Goal: Task Accomplishment & Management: Use online tool/utility

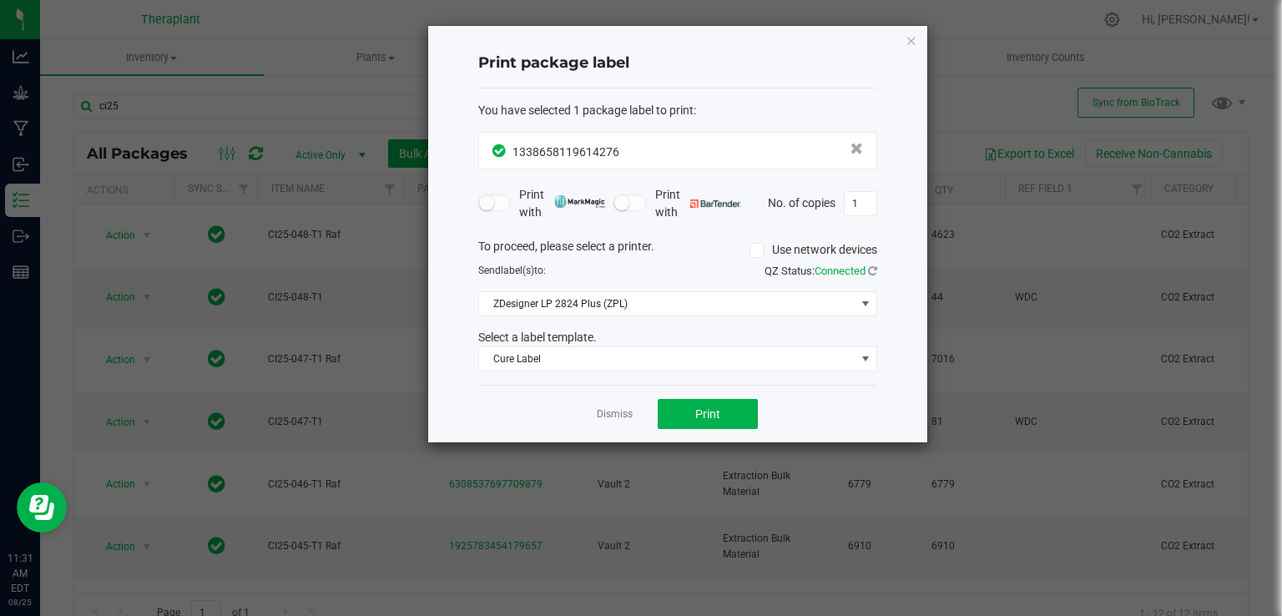
click at [920, 42] on div "Print package label You have selected 1 package label to print : 13386581196142…" at bounding box center [677, 234] width 499 height 416
click at [911, 34] on icon "button" at bounding box center [911, 40] width 12 height 20
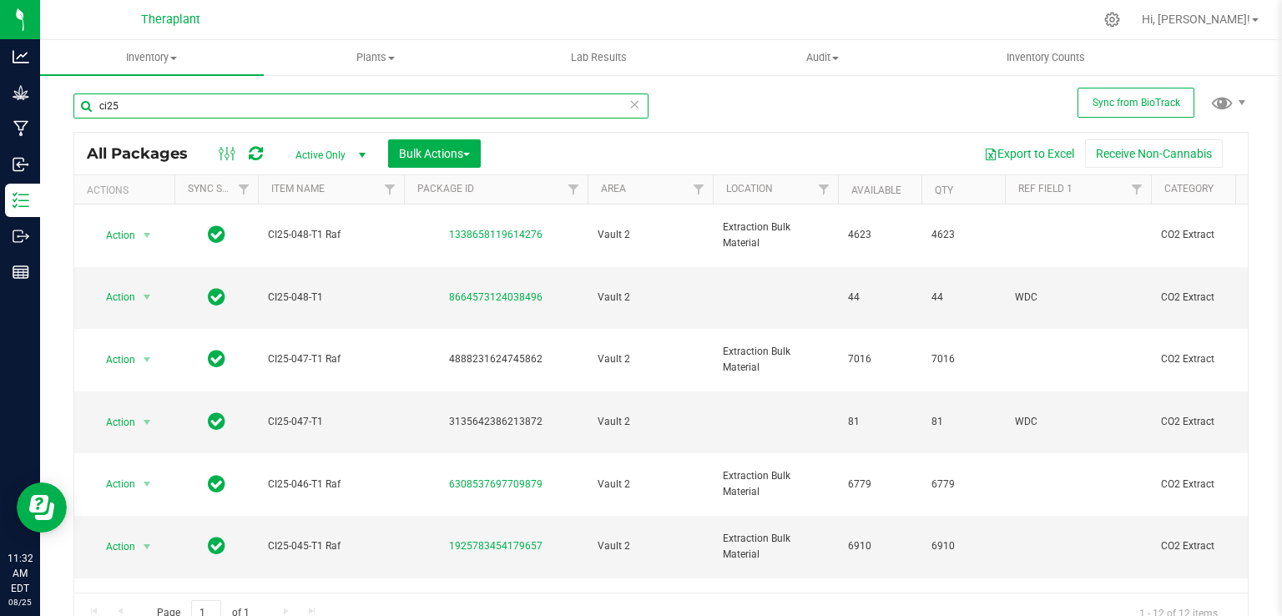
click at [520, 108] on input "ci25" at bounding box center [360, 105] width 575 height 25
type input "c"
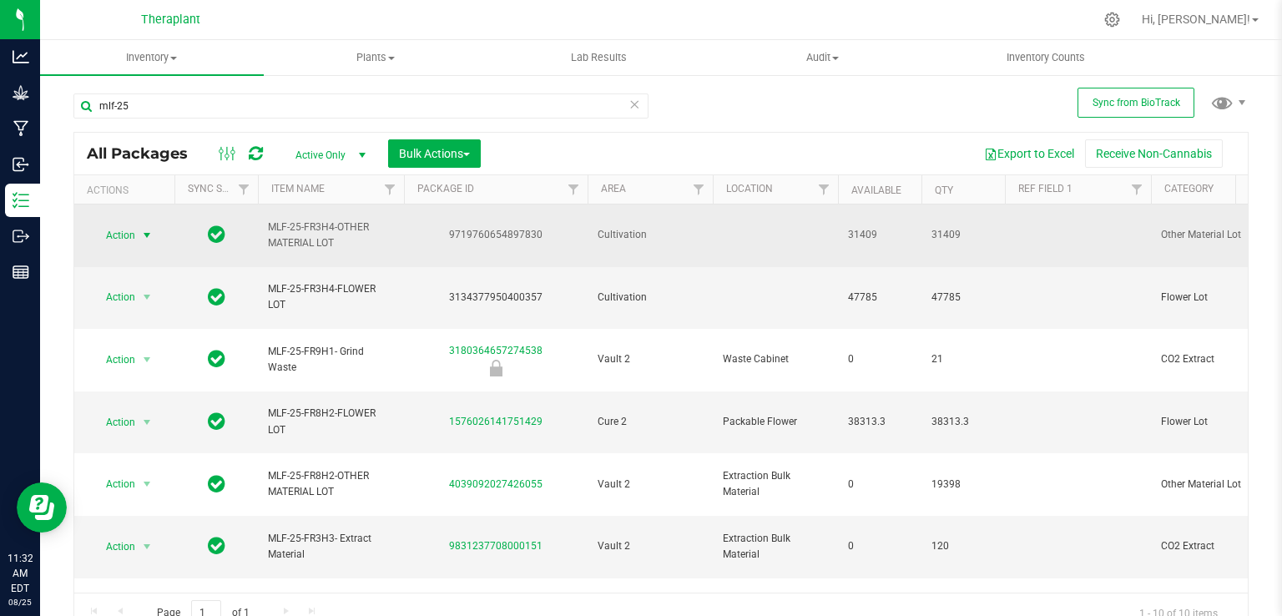
click at [137, 224] on span "select" at bounding box center [147, 235] width 21 height 23
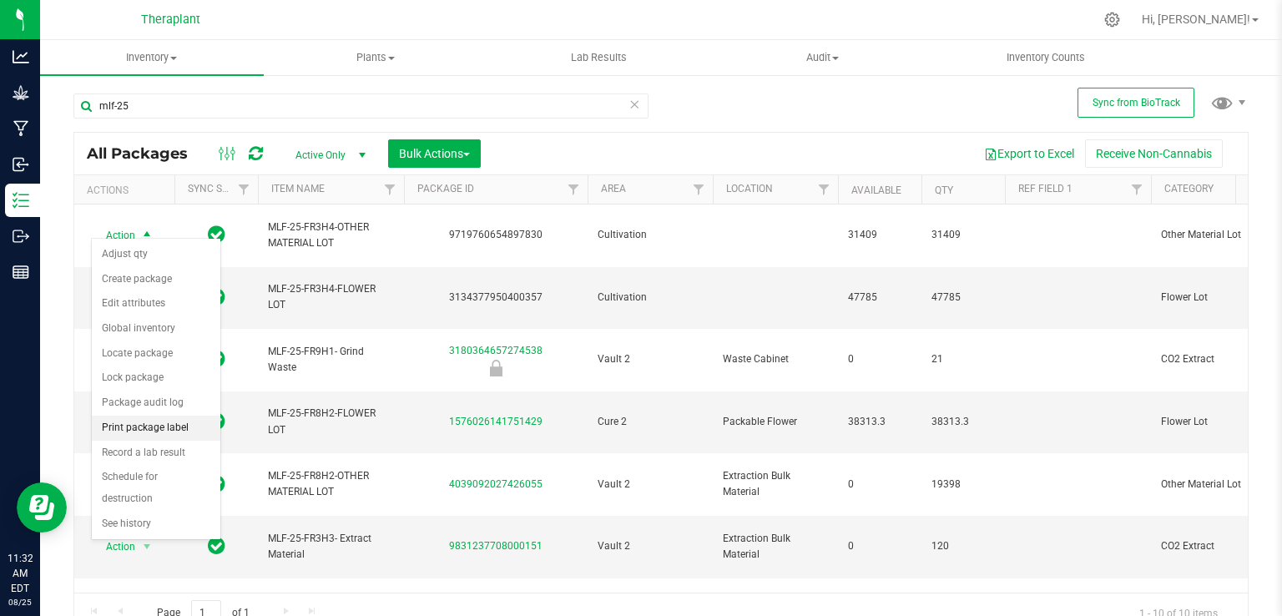
click at [160, 428] on li "Print package label" at bounding box center [156, 428] width 129 height 25
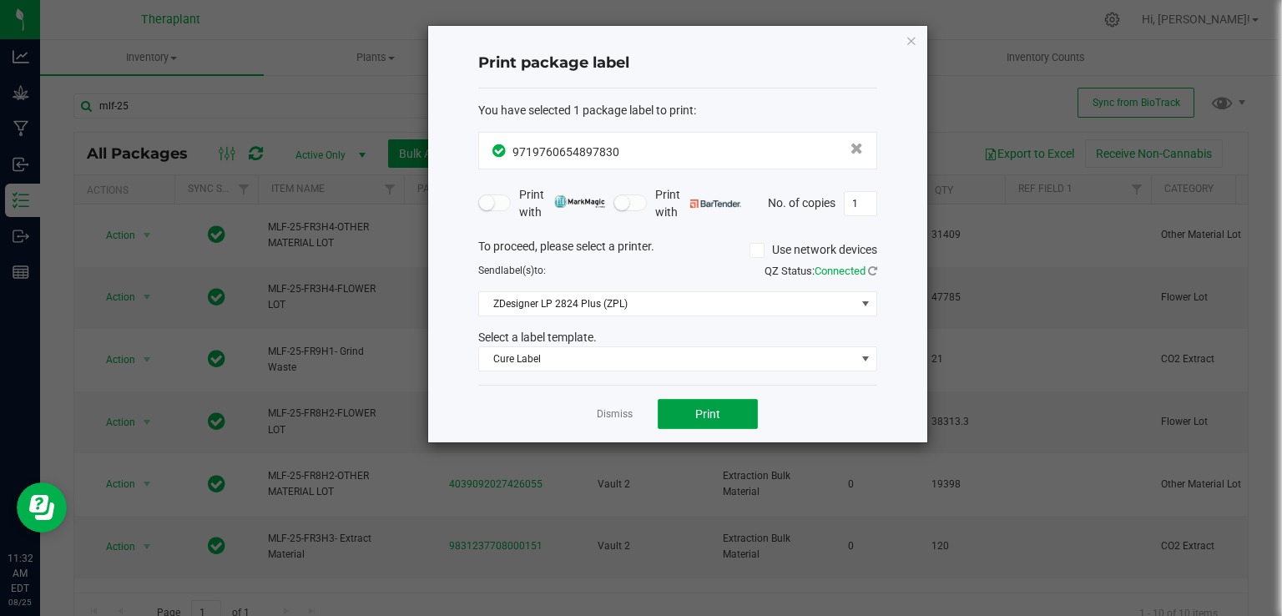
click at [715, 414] on span "Print" at bounding box center [707, 413] width 25 height 13
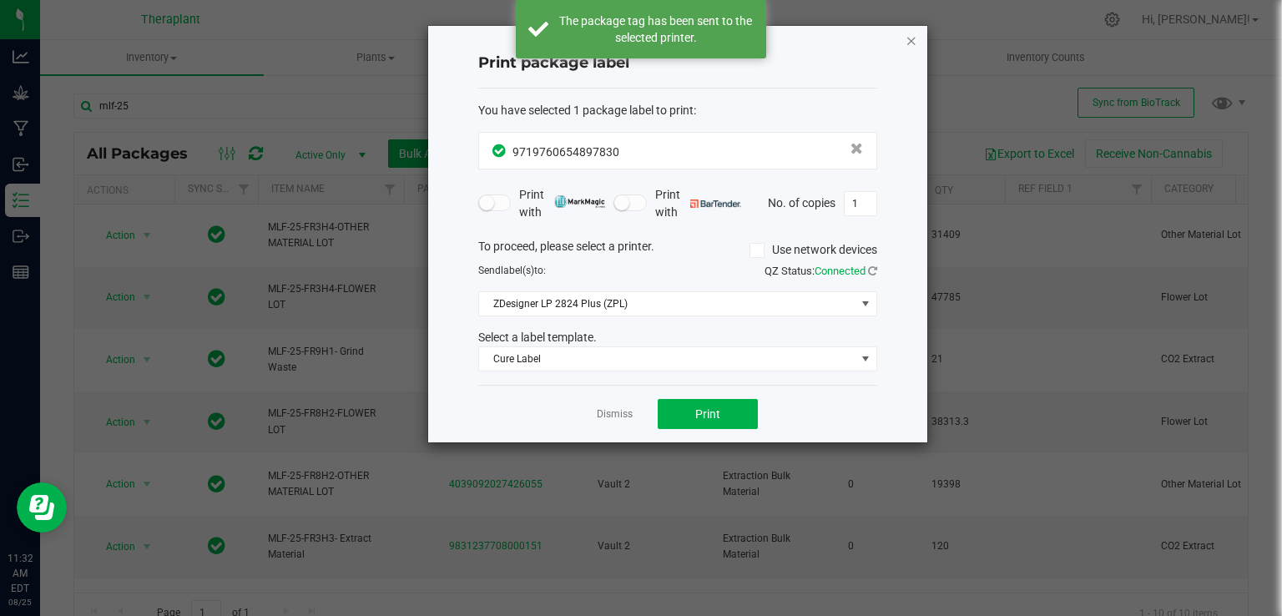
click at [911, 40] on icon "button" at bounding box center [911, 40] width 12 height 20
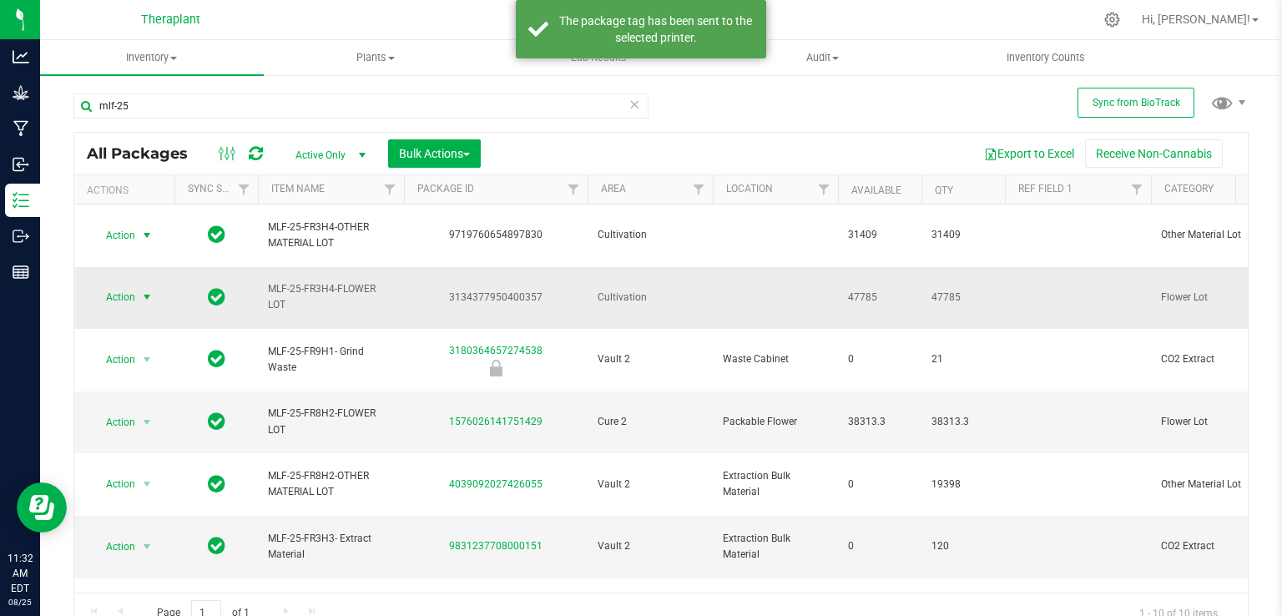
click at [137, 285] on span "select" at bounding box center [147, 296] width 21 height 23
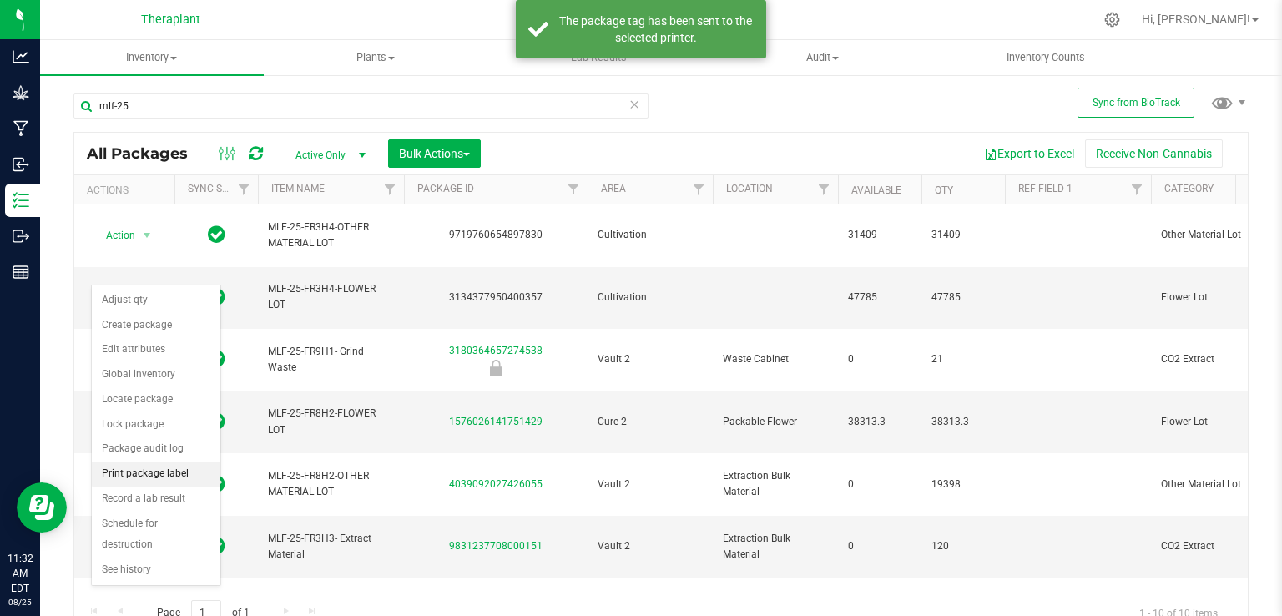
click at [177, 468] on li "Print package label" at bounding box center [156, 474] width 129 height 25
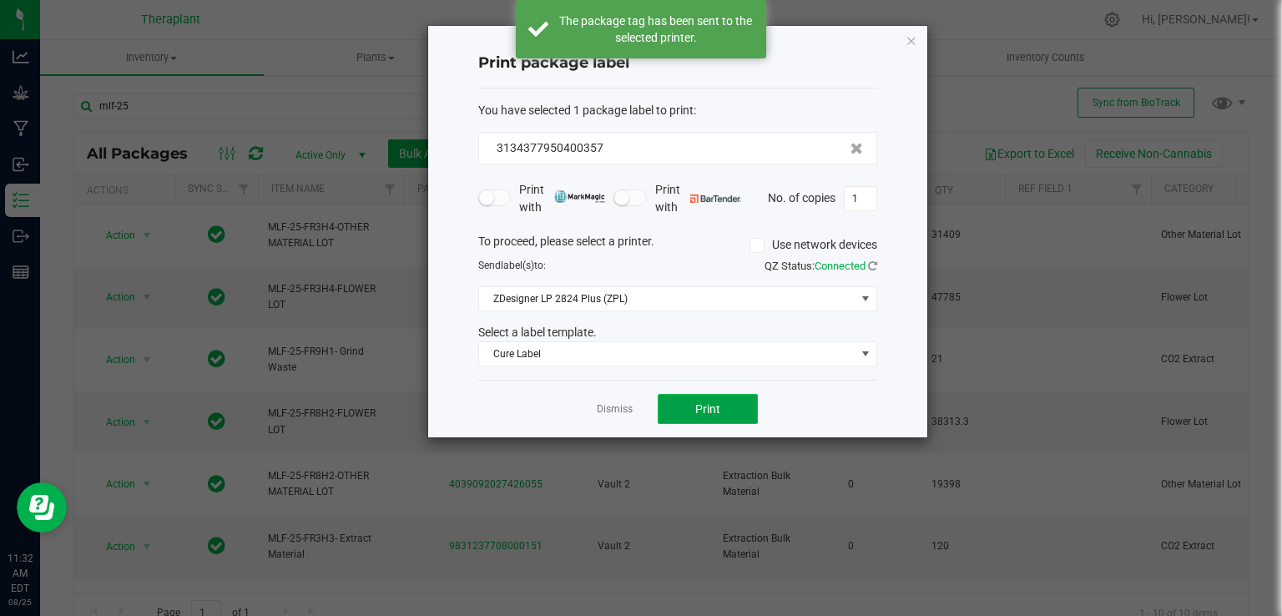
click at [718, 411] on span "Print" at bounding box center [707, 408] width 25 height 13
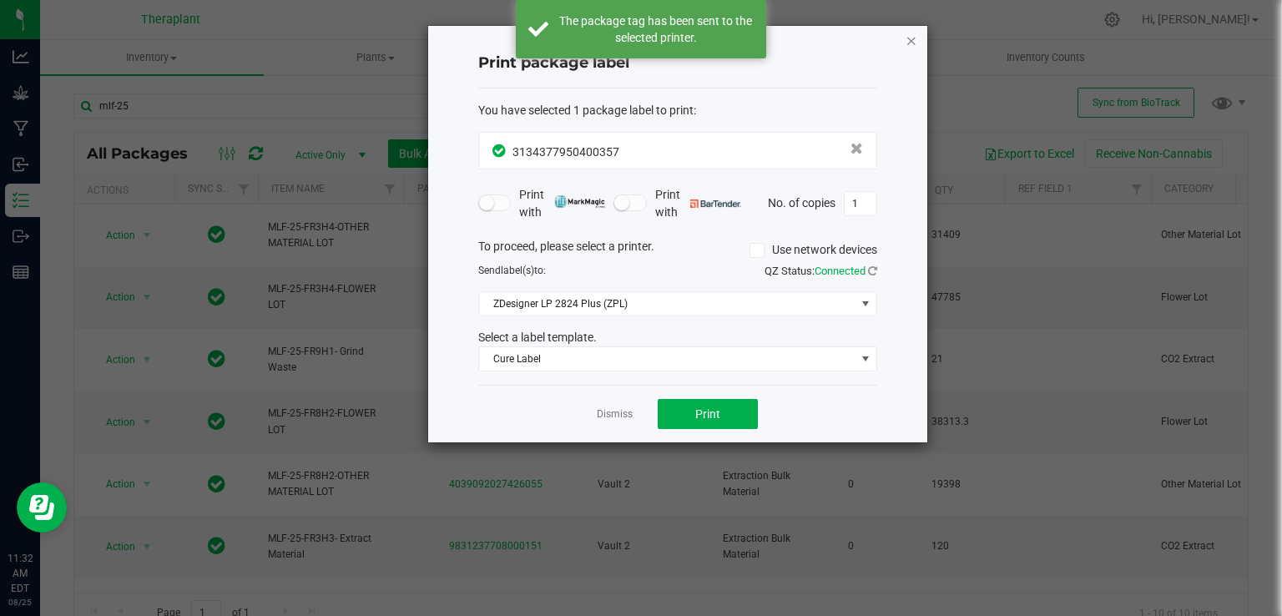
click at [909, 41] on icon "button" at bounding box center [911, 40] width 12 height 20
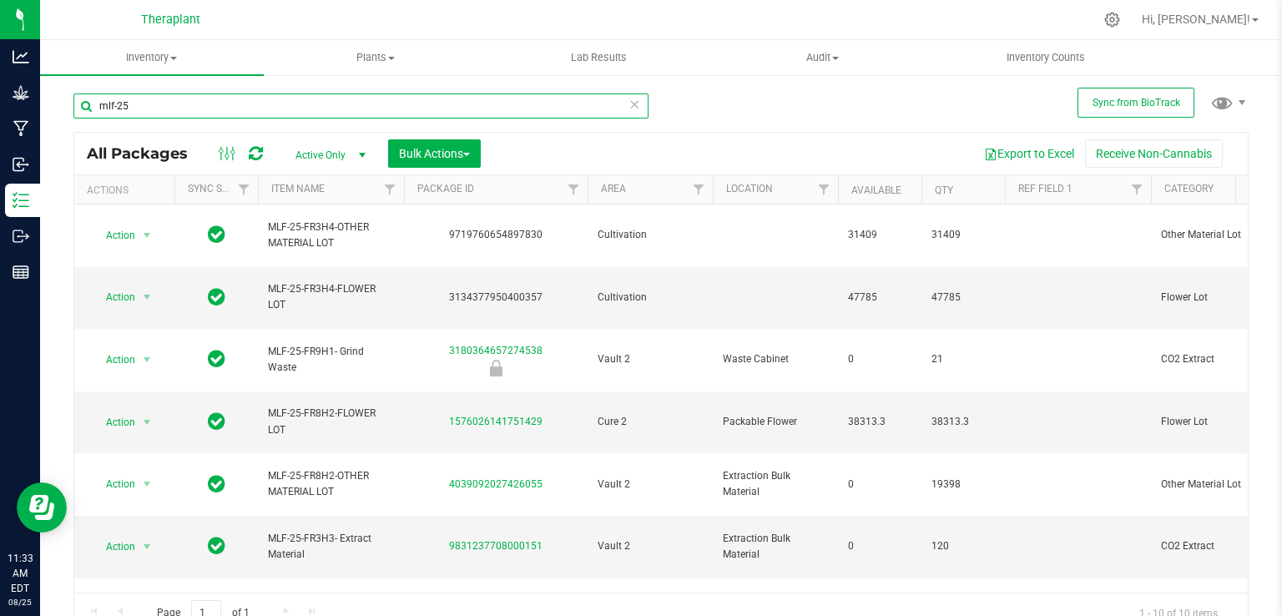
click at [396, 107] on input "mlf-25" at bounding box center [360, 105] width 575 height 25
type input "m"
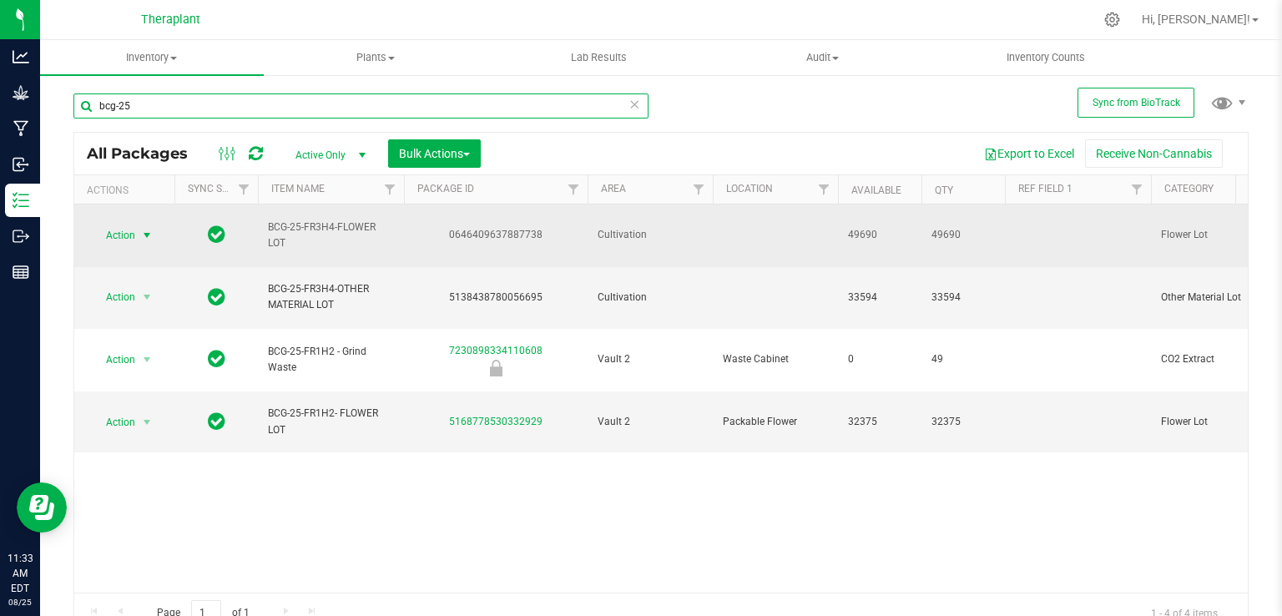
type input "bcg-25"
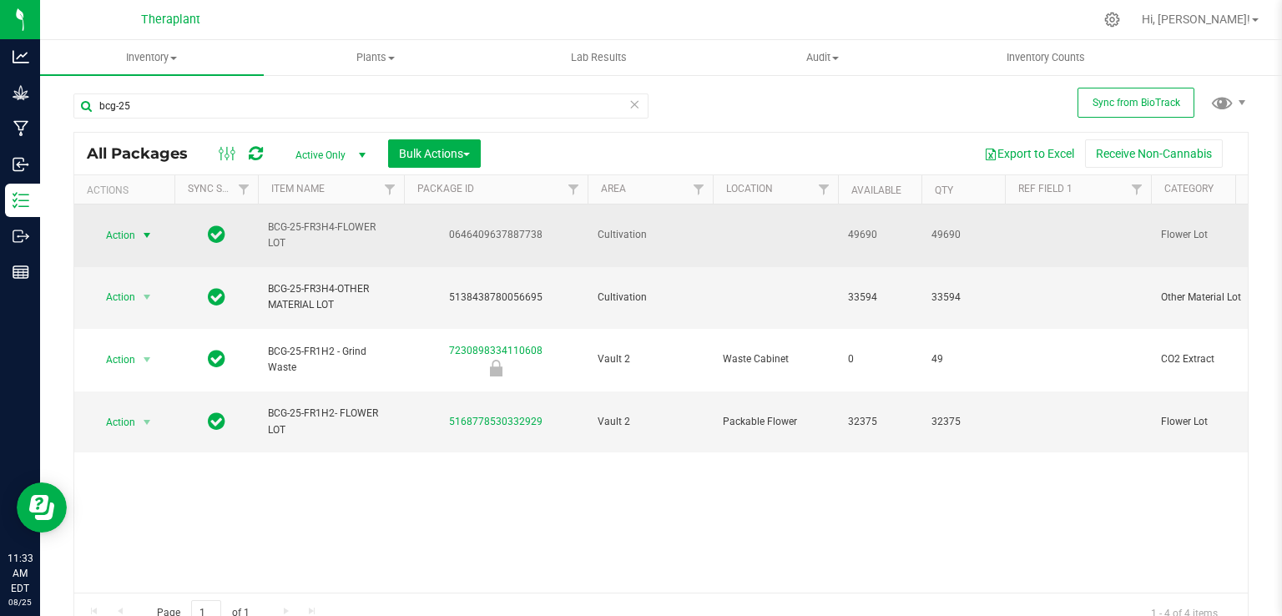
click at [142, 229] on span "select" at bounding box center [146, 235] width 13 height 13
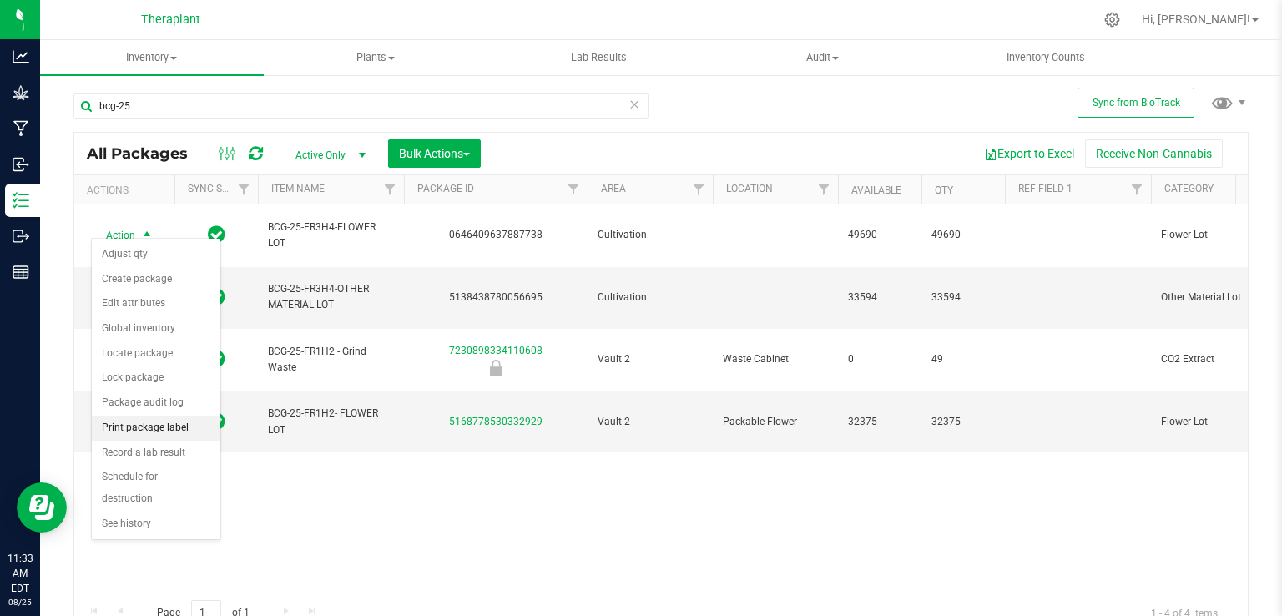
click at [159, 431] on li "Print package label" at bounding box center [156, 428] width 129 height 25
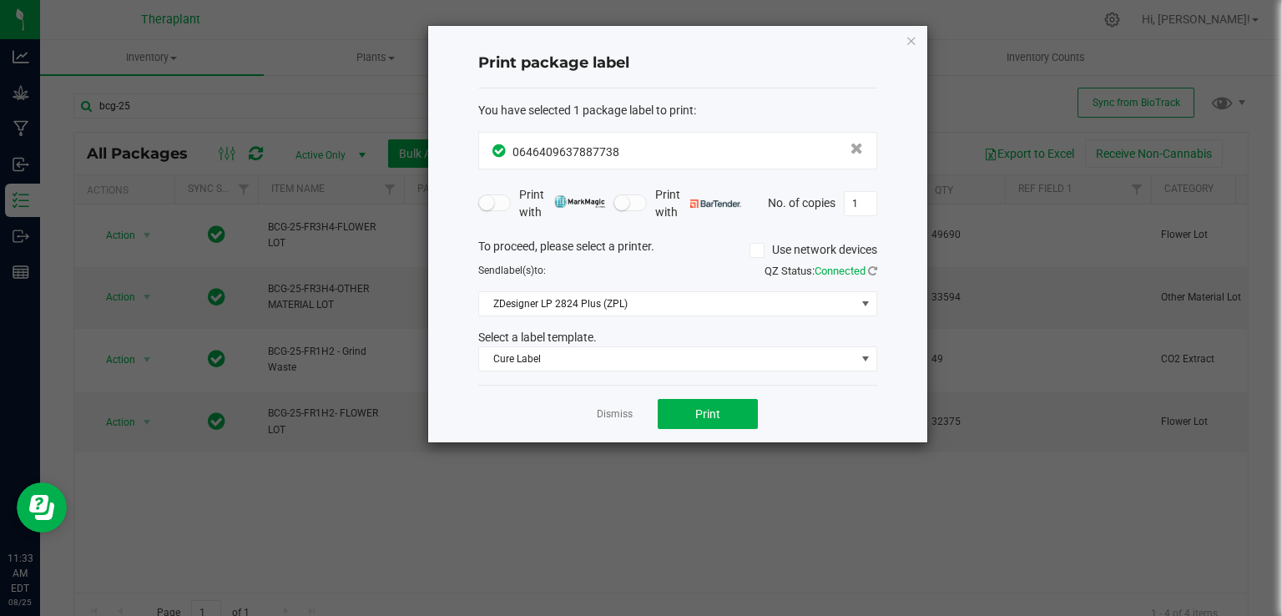
click at [691, 396] on div "Dismiss Print" at bounding box center [677, 414] width 399 height 58
click at [707, 413] on span "Print" at bounding box center [707, 413] width 25 height 13
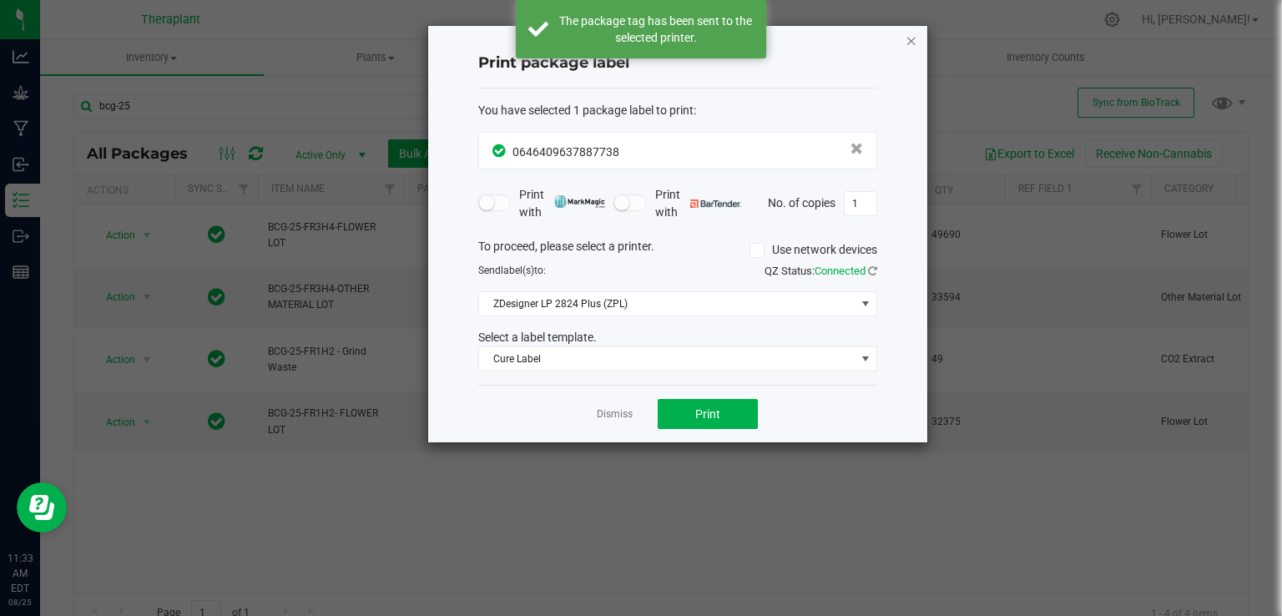
click at [910, 33] on icon "button" at bounding box center [911, 40] width 12 height 20
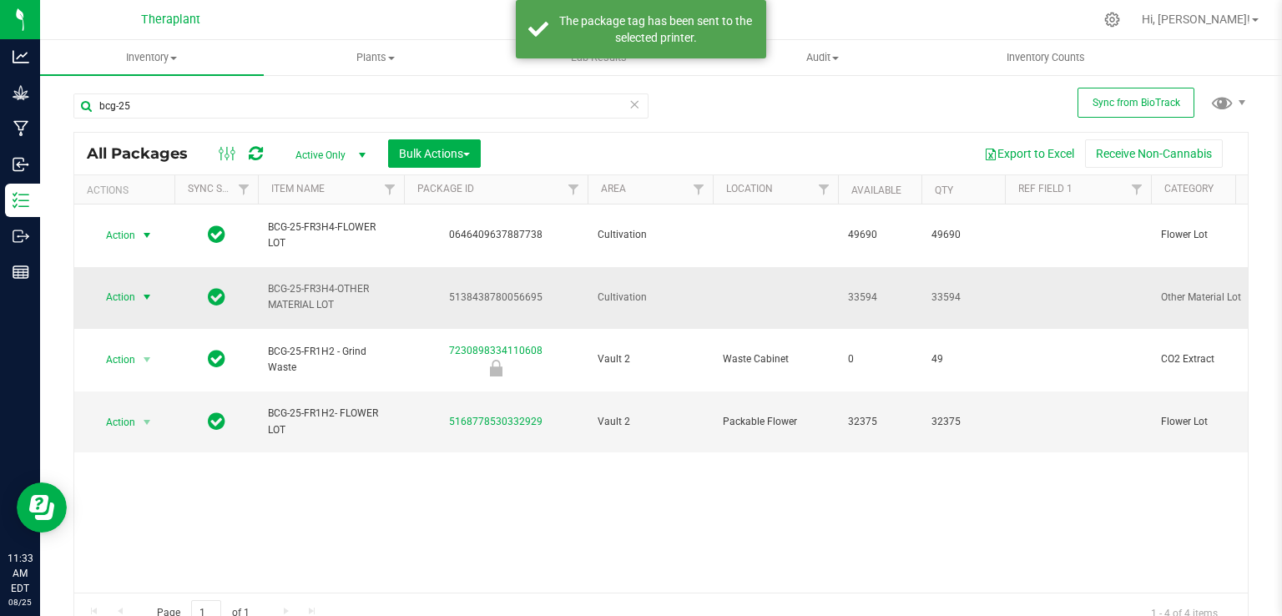
click at [146, 290] on span "select" at bounding box center [146, 296] width 13 height 13
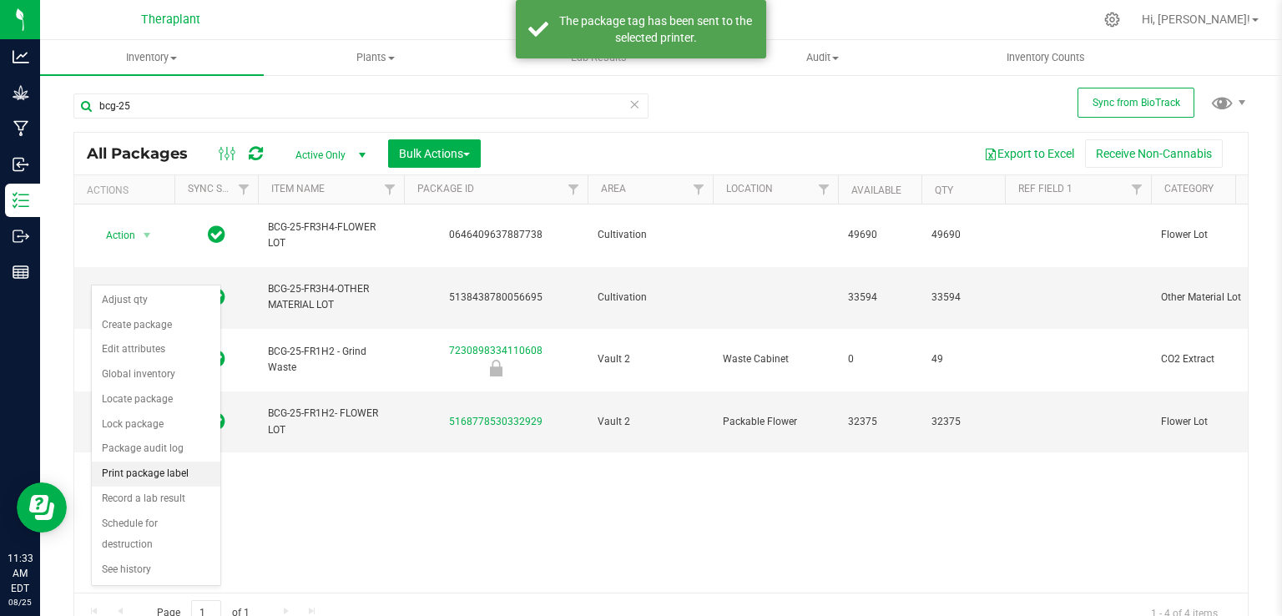
click at [155, 475] on li "Print package label" at bounding box center [156, 474] width 129 height 25
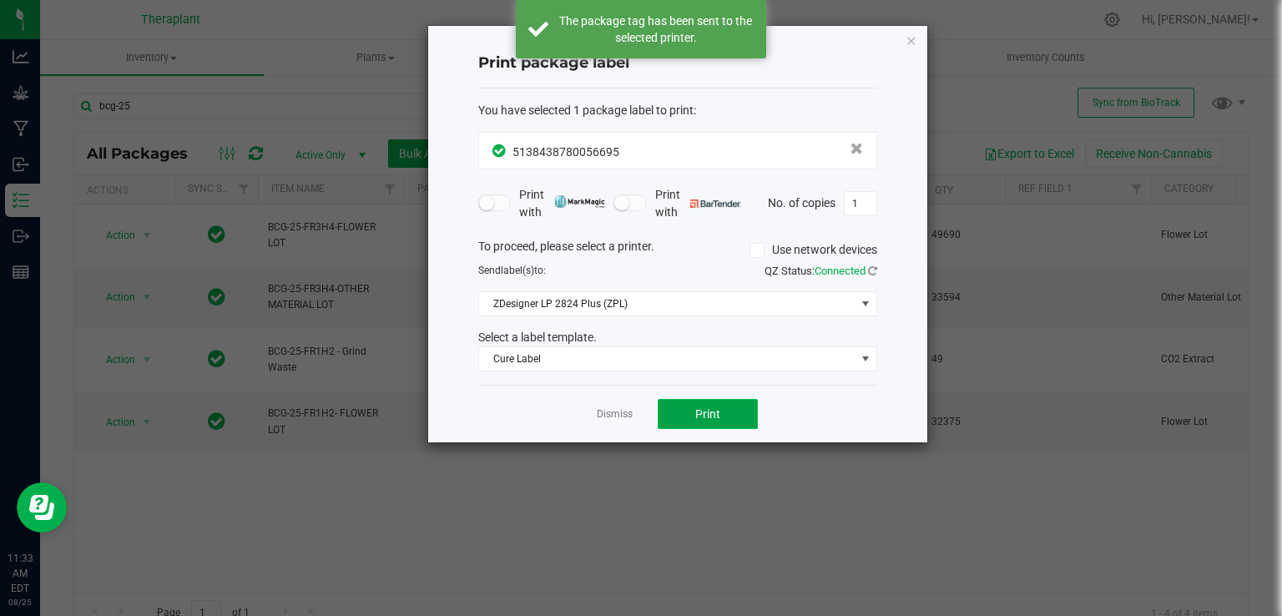
click at [731, 399] on button "Print" at bounding box center [708, 414] width 100 height 30
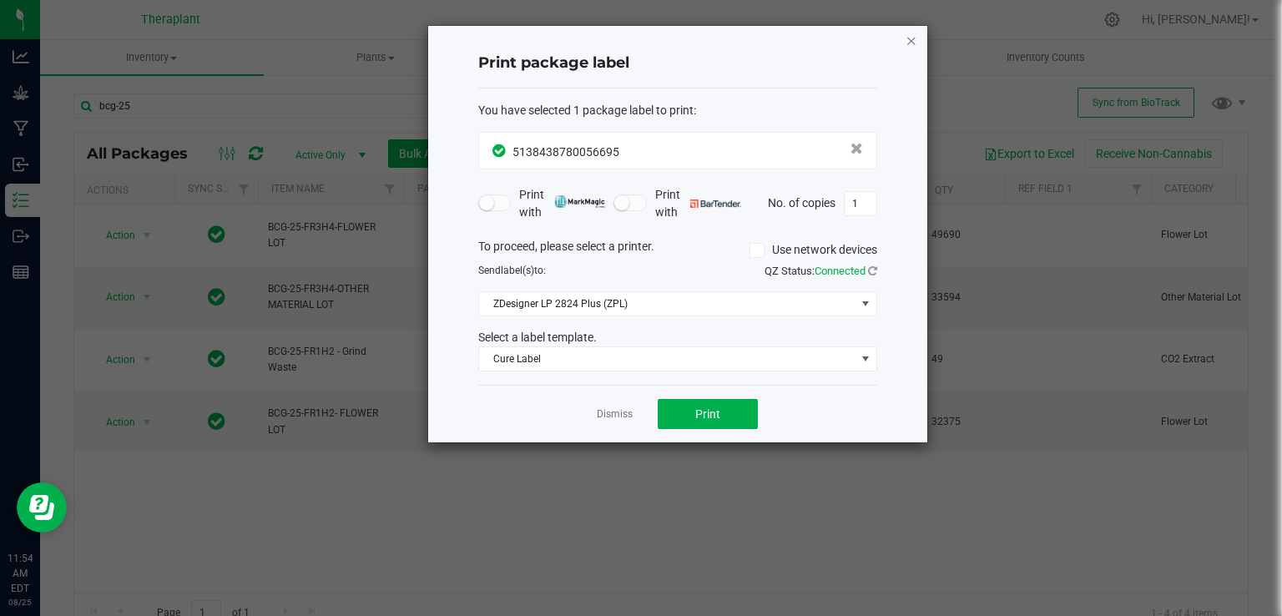
click at [911, 34] on icon "button" at bounding box center [911, 40] width 12 height 20
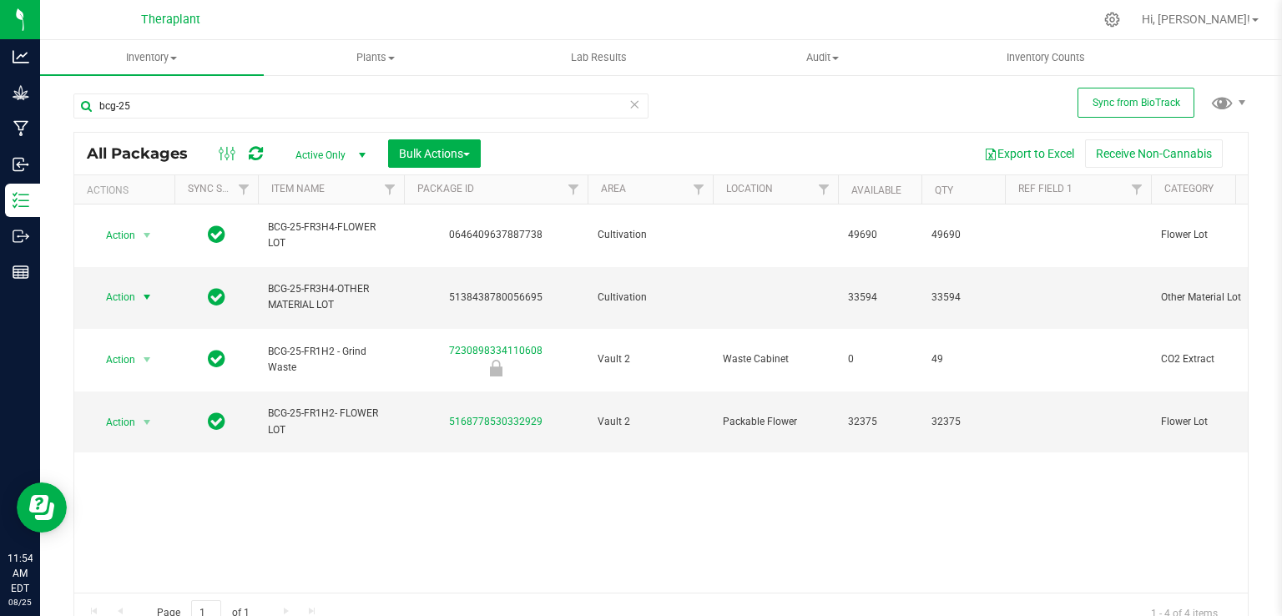
click at [629, 108] on icon at bounding box center [634, 103] width 12 height 20
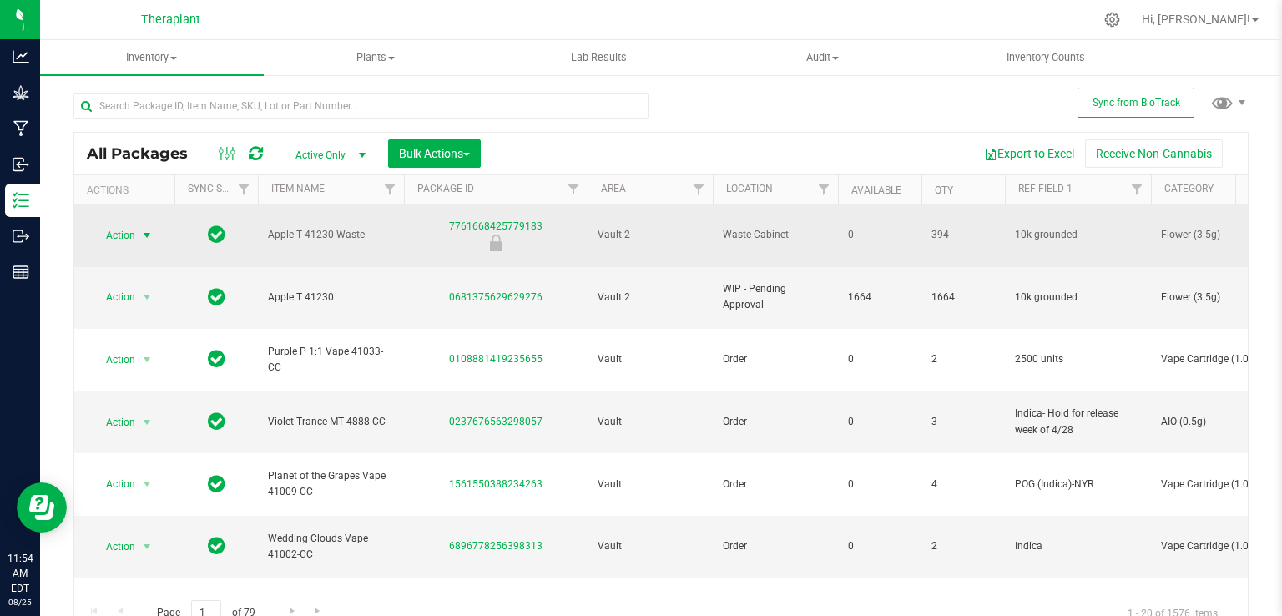
click at [120, 224] on span "Action" at bounding box center [113, 235] width 45 height 23
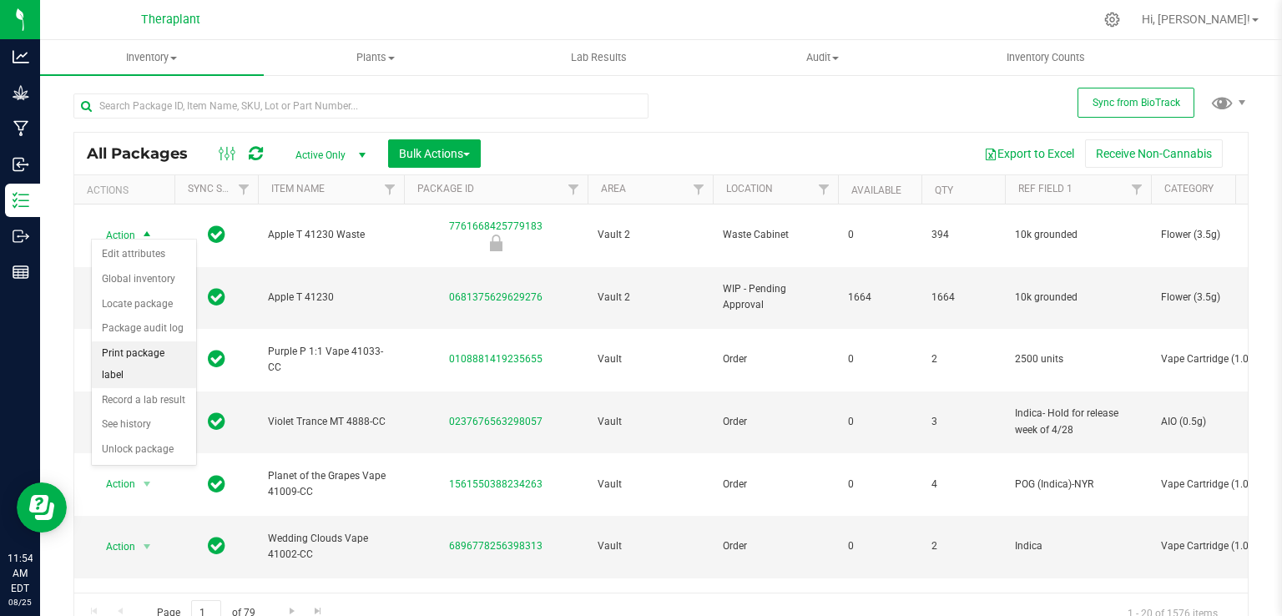
click at [165, 351] on li "Print package label" at bounding box center [144, 364] width 104 height 46
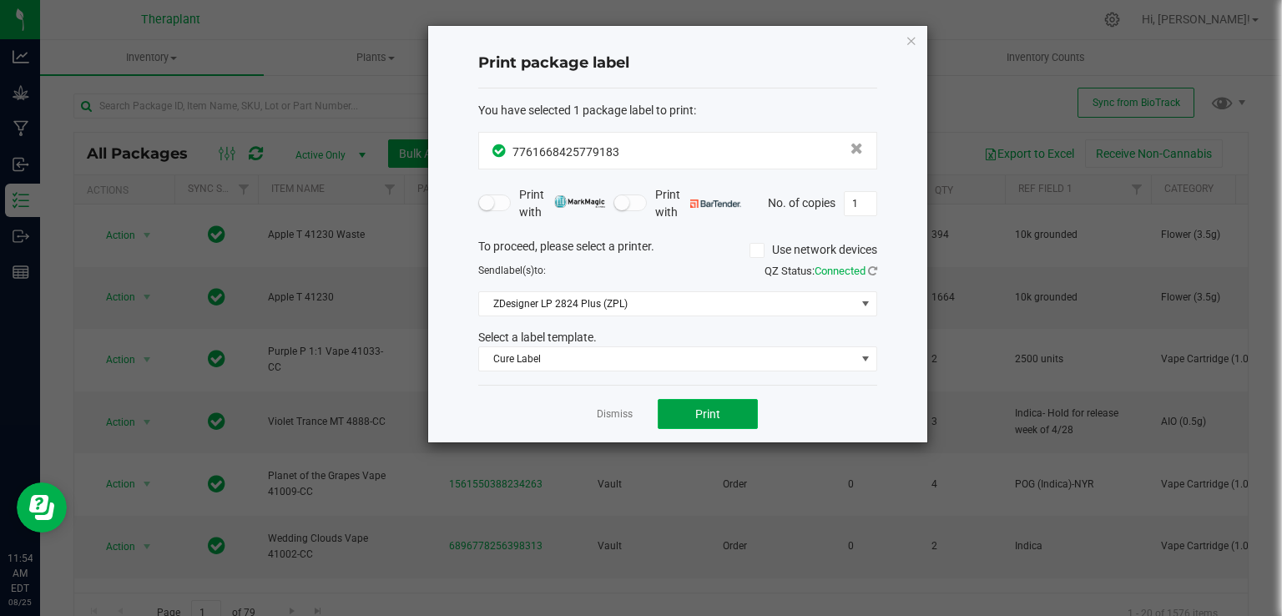
click at [699, 404] on button "Print" at bounding box center [708, 414] width 100 height 30
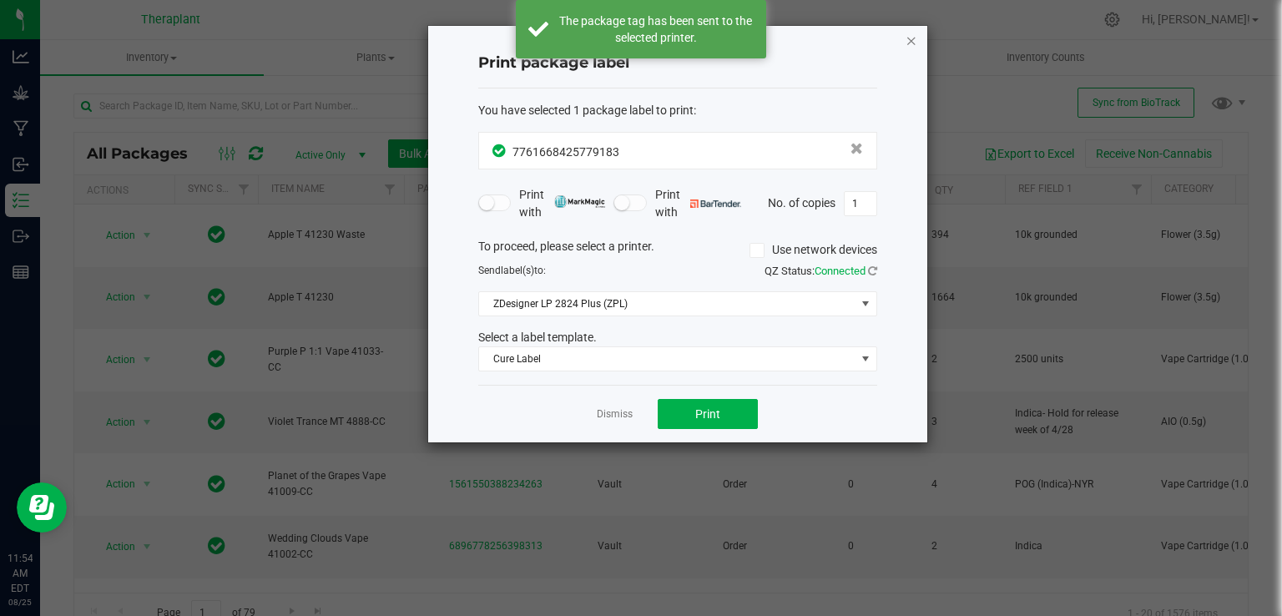
click at [910, 41] on icon "button" at bounding box center [911, 40] width 12 height 20
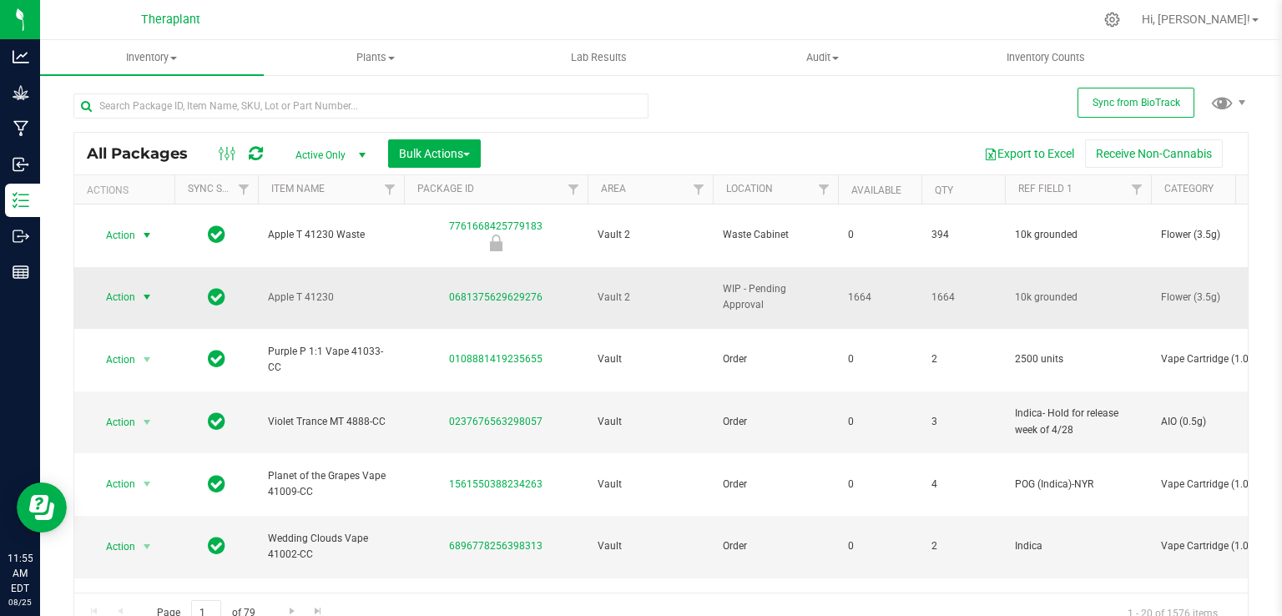
click at [144, 290] on span "select" at bounding box center [146, 296] width 13 height 13
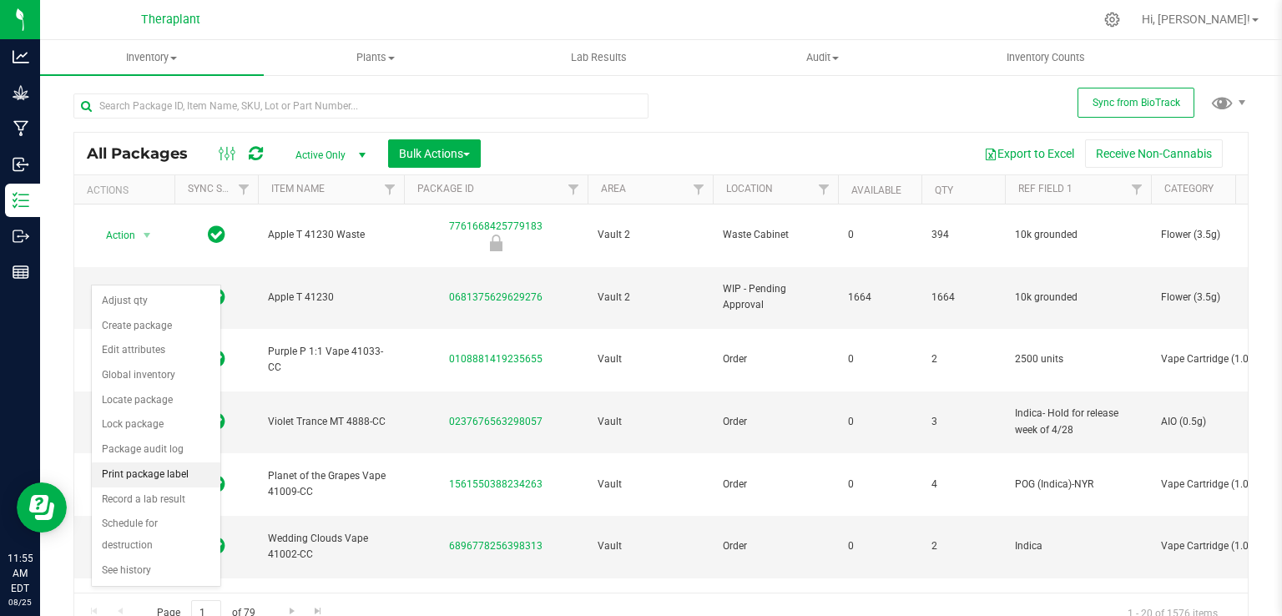
click at [139, 468] on li "Print package label" at bounding box center [156, 474] width 129 height 25
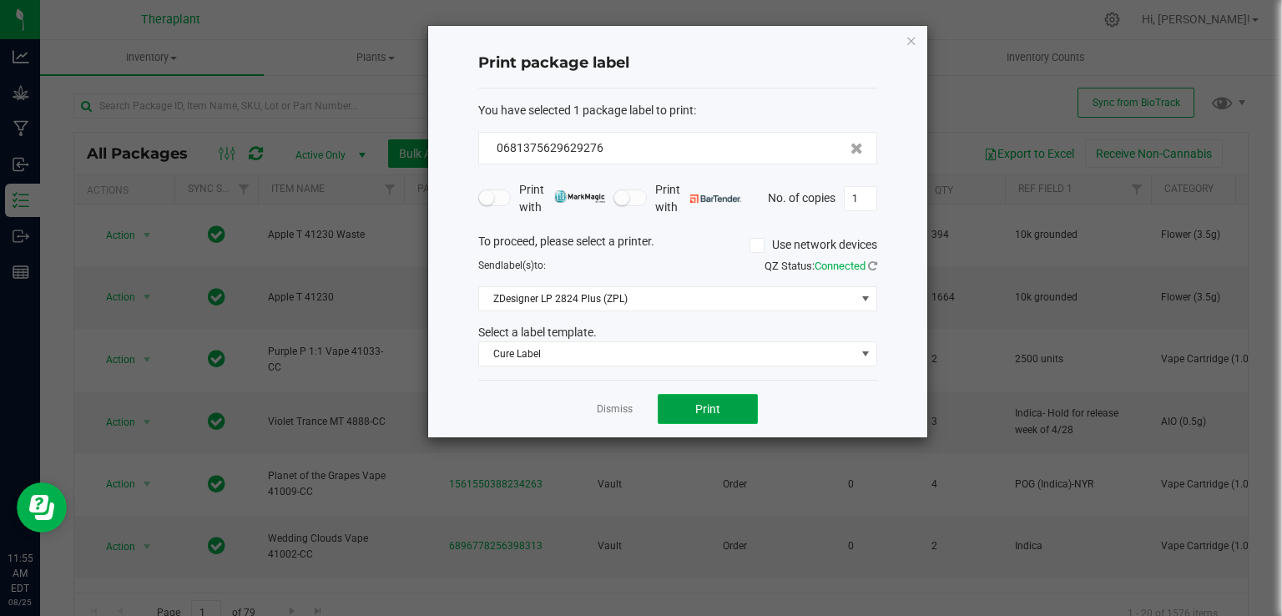
click at [704, 401] on button "Print" at bounding box center [708, 409] width 100 height 30
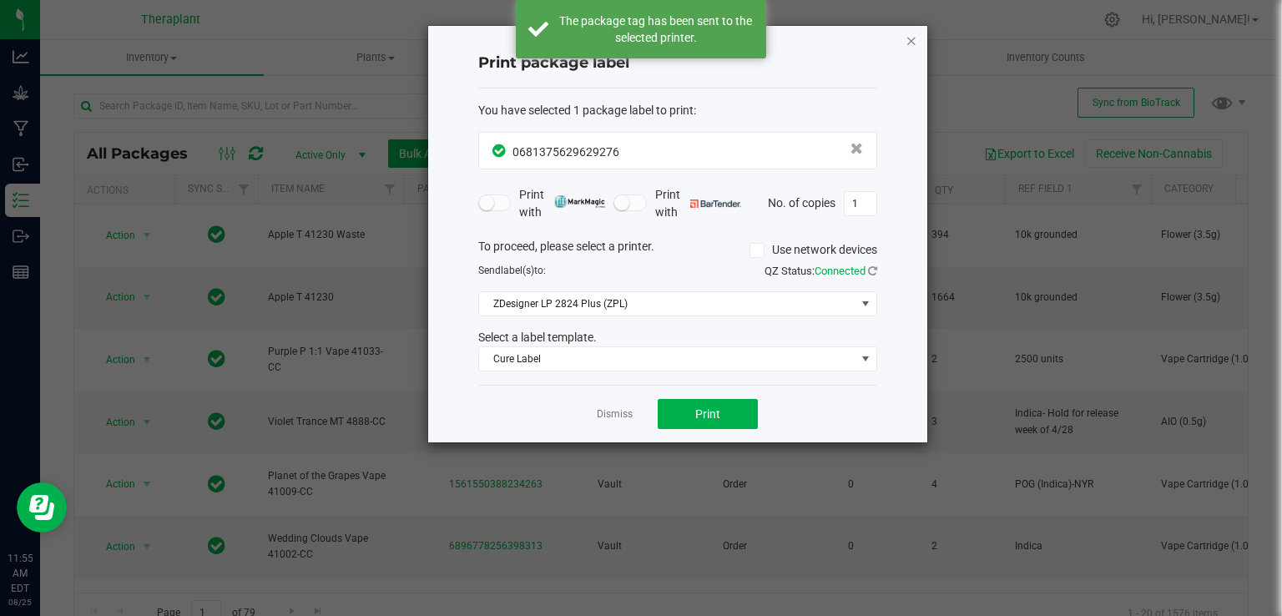
click at [911, 38] on icon "button" at bounding box center [911, 40] width 12 height 20
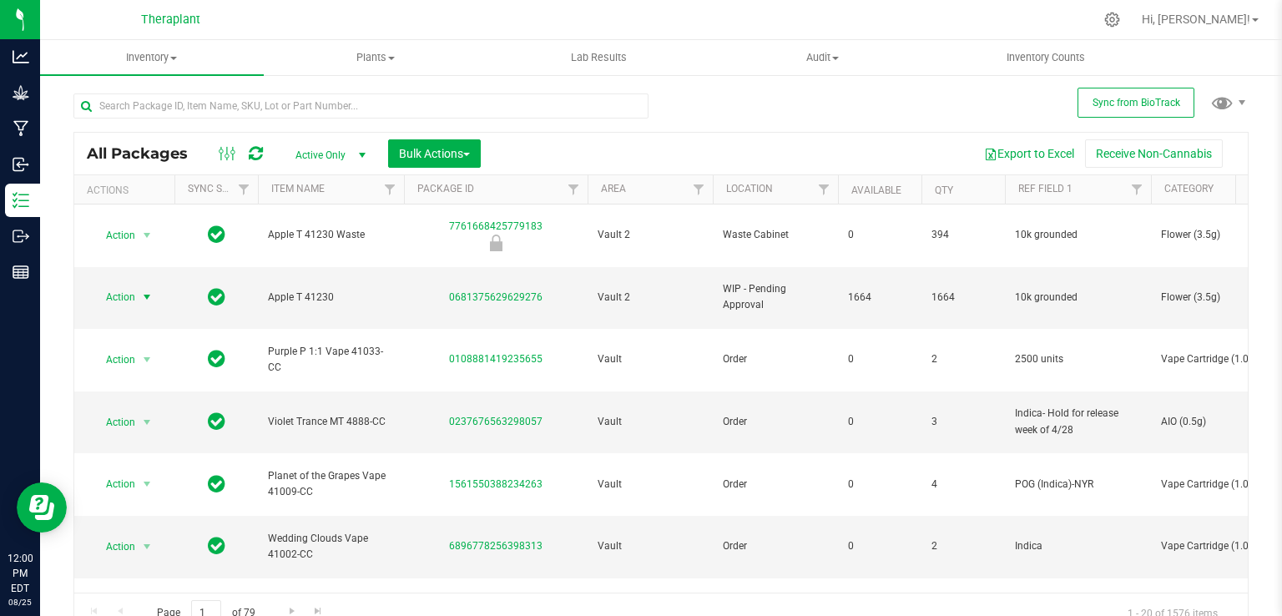
click at [250, 159] on icon at bounding box center [256, 153] width 14 height 17
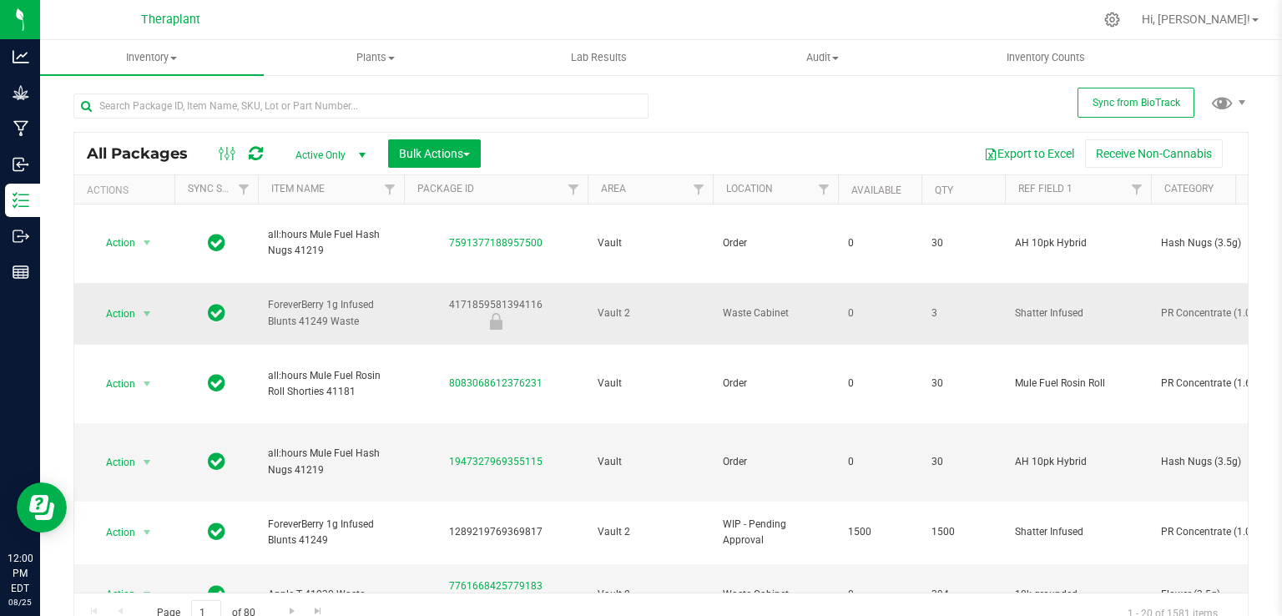
click at [159, 312] on div "Action Action Edit attributes Global inventory Locate package Package audit log…" at bounding box center [124, 313] width 80 height 23
click at [134, 302] on span "Action" at bounding box center [113, 313] width 45 height 23
click at [174, 427] on li "Print package label" at bounding box center [144, 443] width 104 height 46
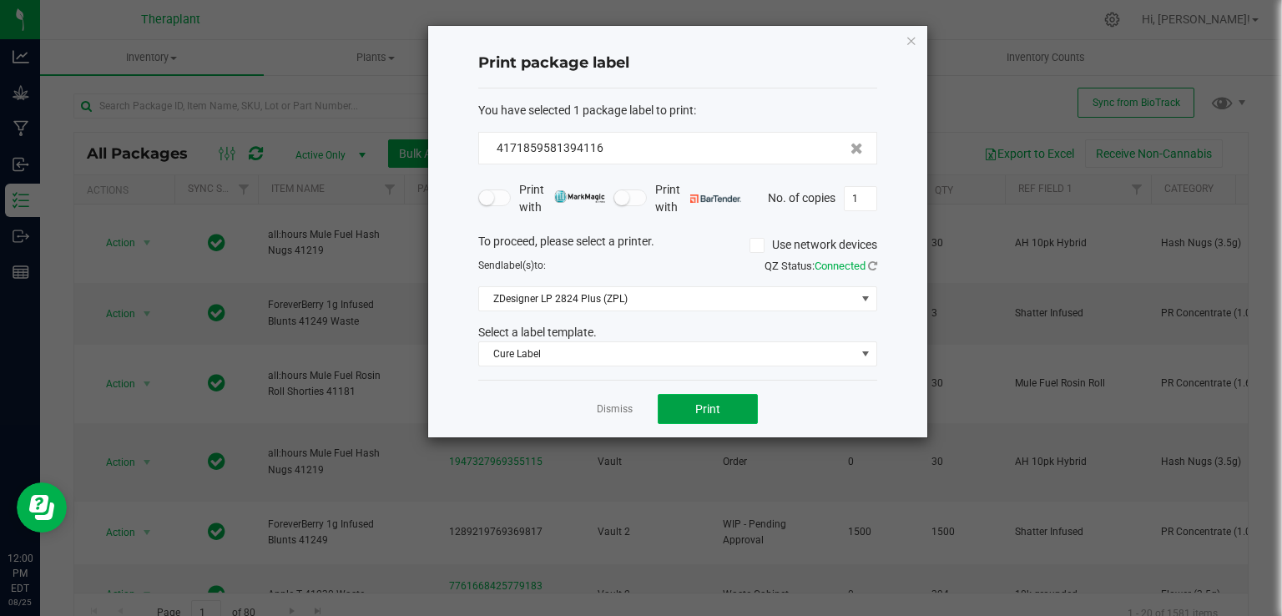
click at [699, 407] on span "Print" at bounding box center [707, 408] width 25 height 13
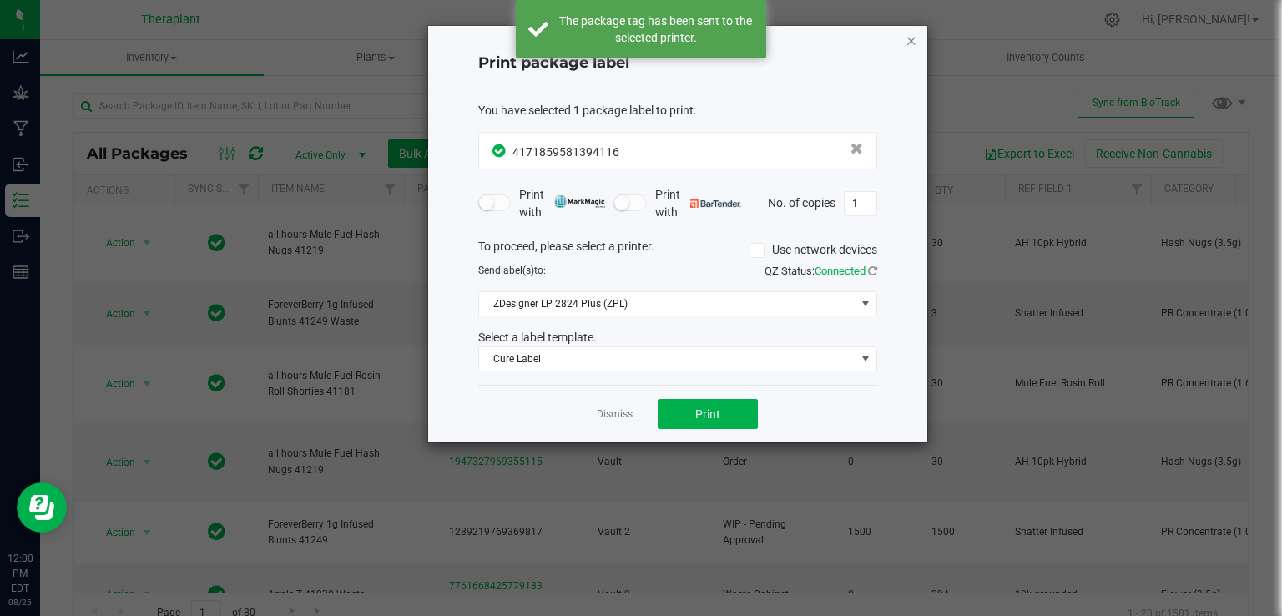
click at [905, 40] on icon "button" at bounding box center [911, 40] width 12 height 20
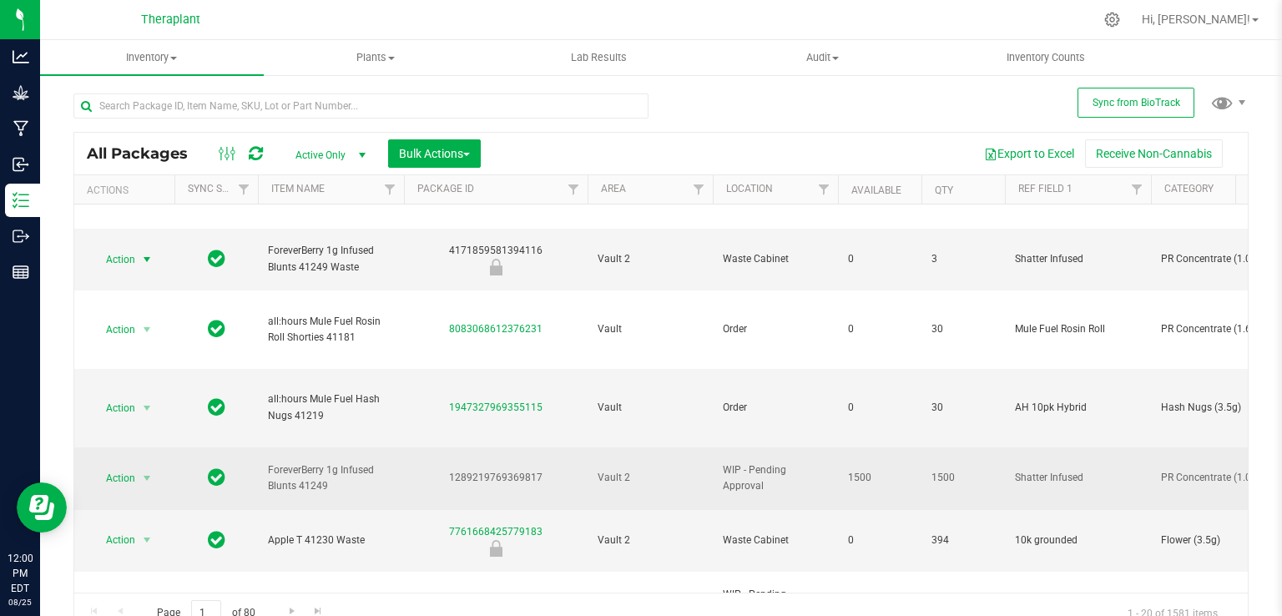
scroll to position [83, 0]
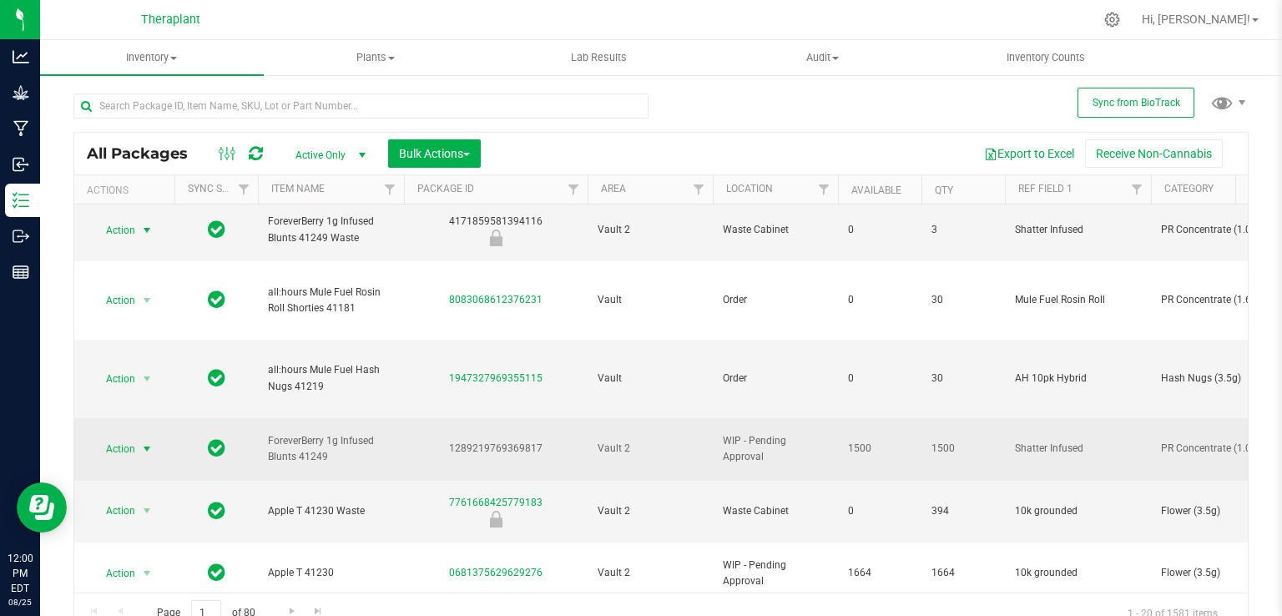
click at [148, 442] on span "select" at bounding box center [146, 448] width 13 height 13
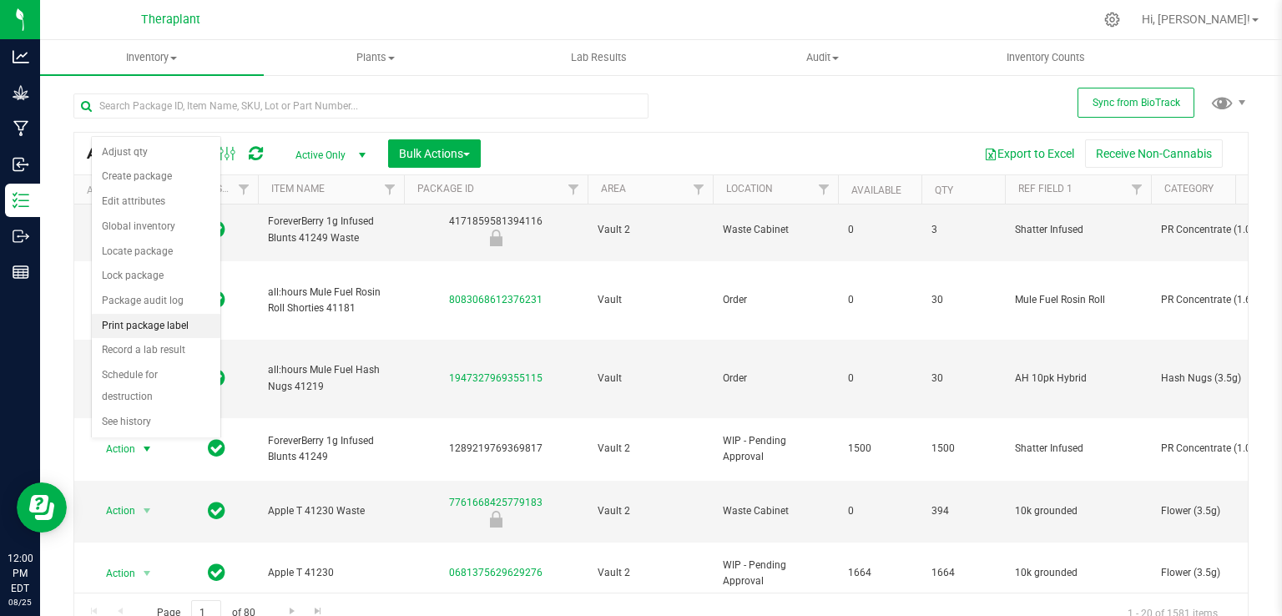
click at [165, 328] on li "Print package label" at bounding box center [156, 326] width 129 height 25
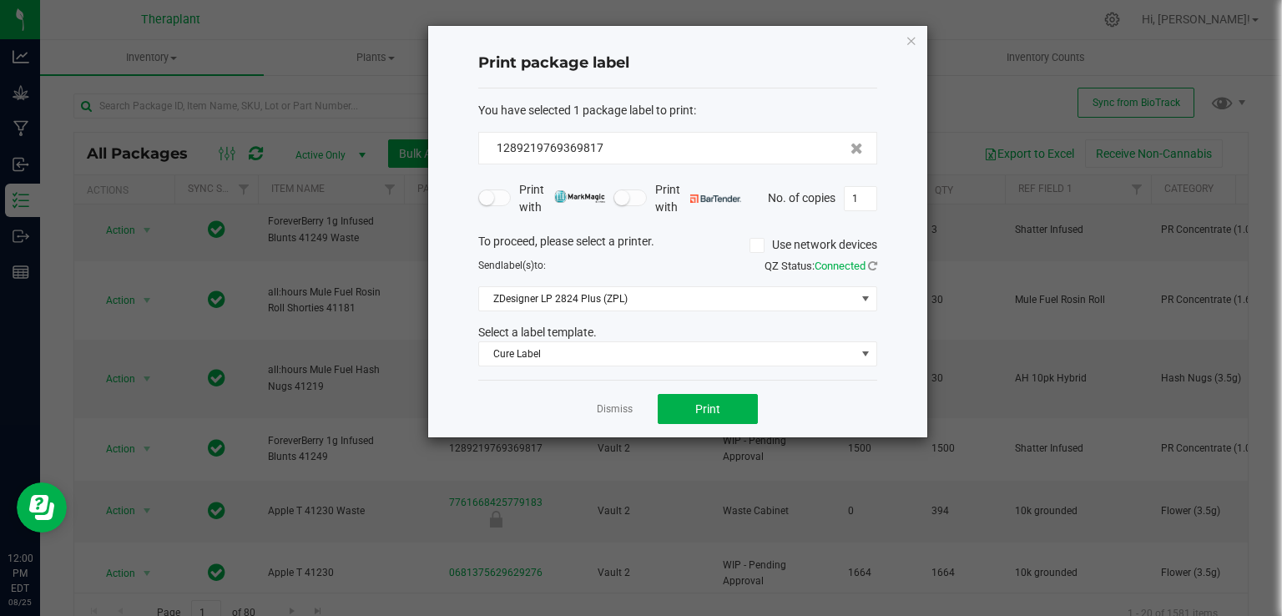
click at [747, 428] on div "Dismiss Print" at bounding box center [677, 409] width 399 height 58
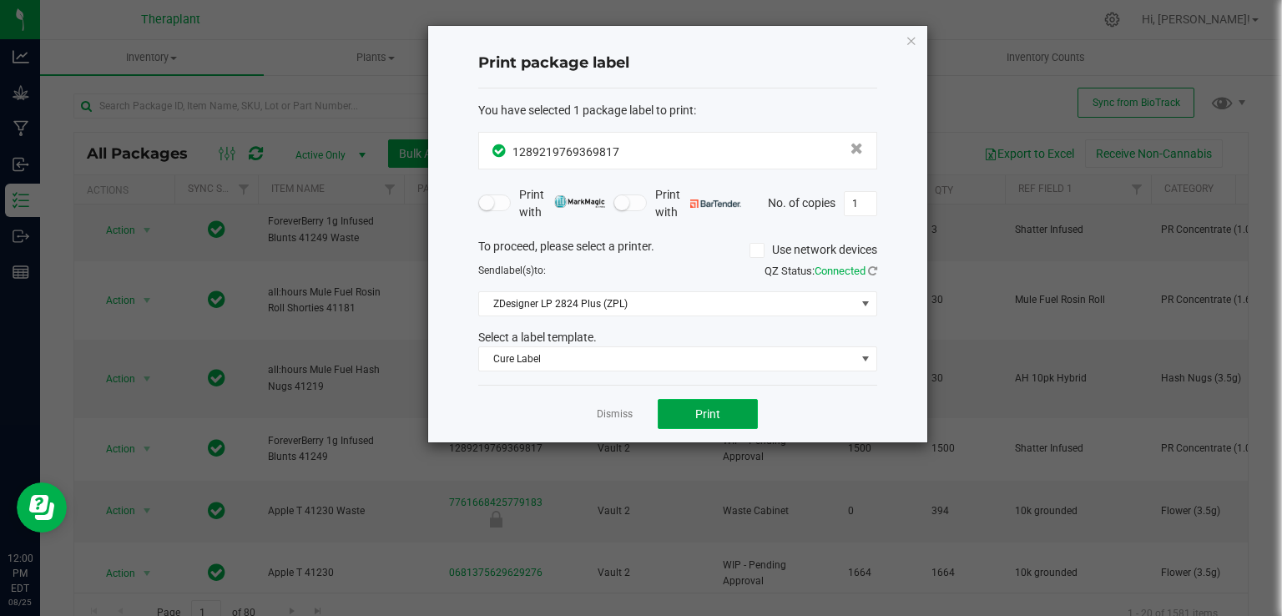
click at [748, 425] on button "Print" at bounding box center [708, 414] width 100 height 30
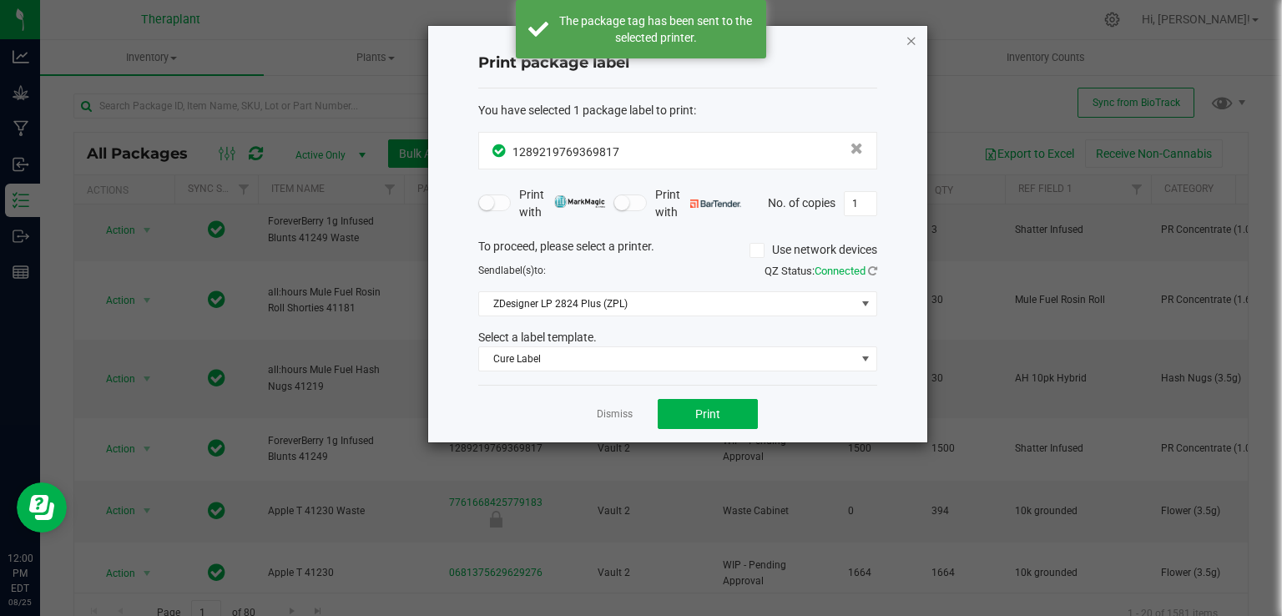
click at [910, 42] on icon "button" at bounding box center [911, 40] width 12 height 20
